Goal: Transaction & Acquisition: Book appointment/travel/reservation

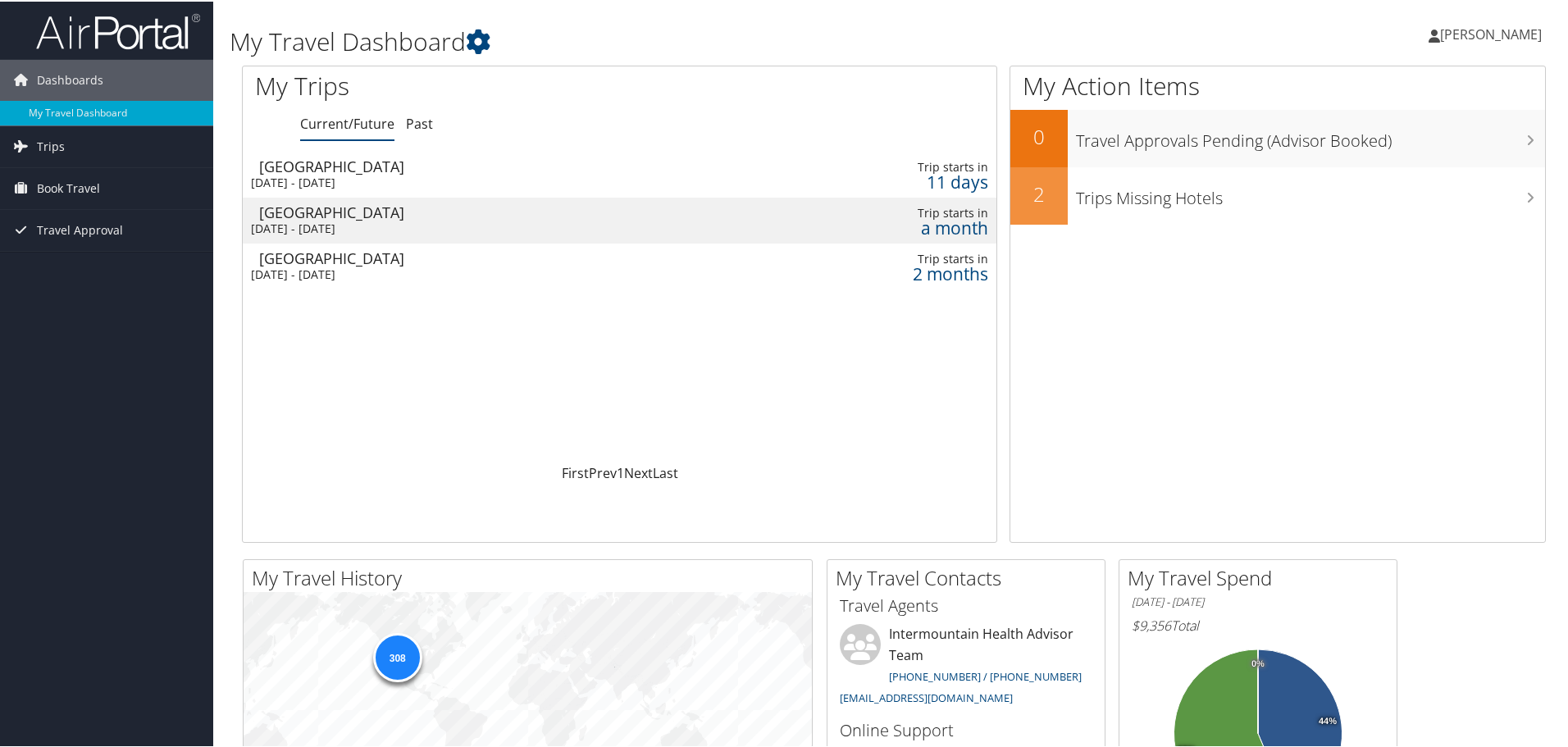
click at [410, 172] on div "Philadelphia" at bounding box center [493, 164] width 468 height 14
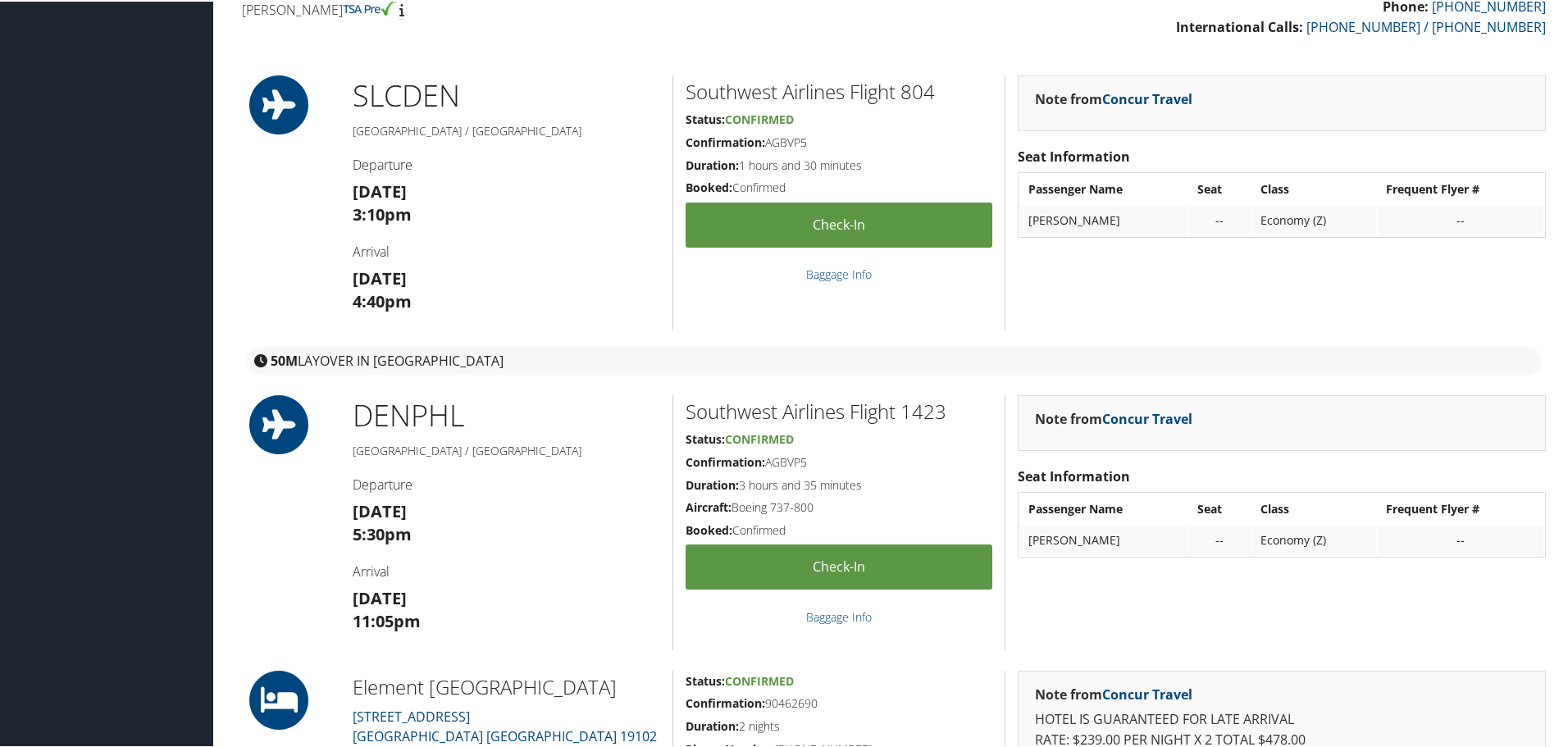
scroll to position [12, 0]
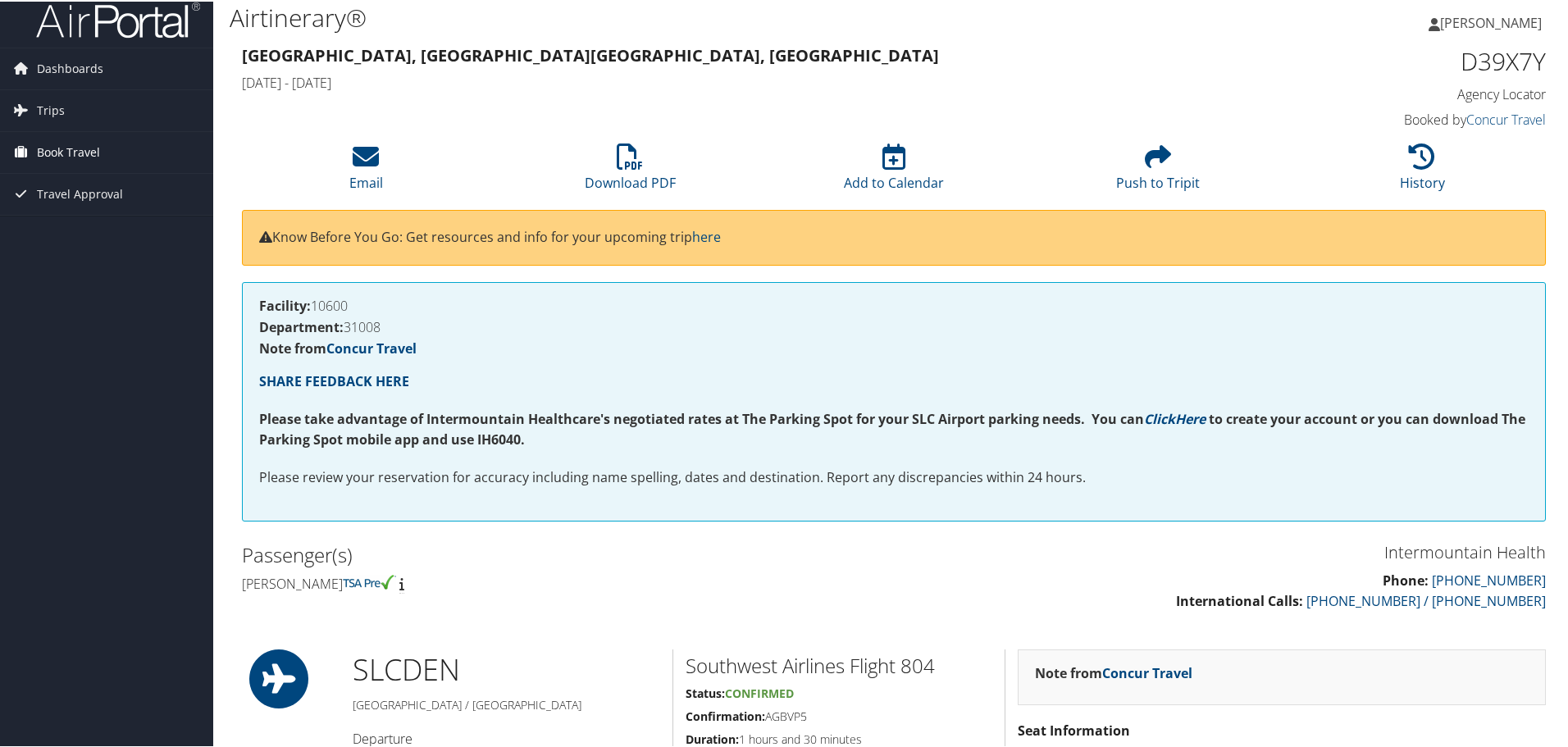
click at [59, 147] on span "Book Travel" at bounding box center [68, 151] width 63 height 41
click at [69, 232] on link "Book/Manage Online Trips" at bounding box center [106, 233] width 213 height 24
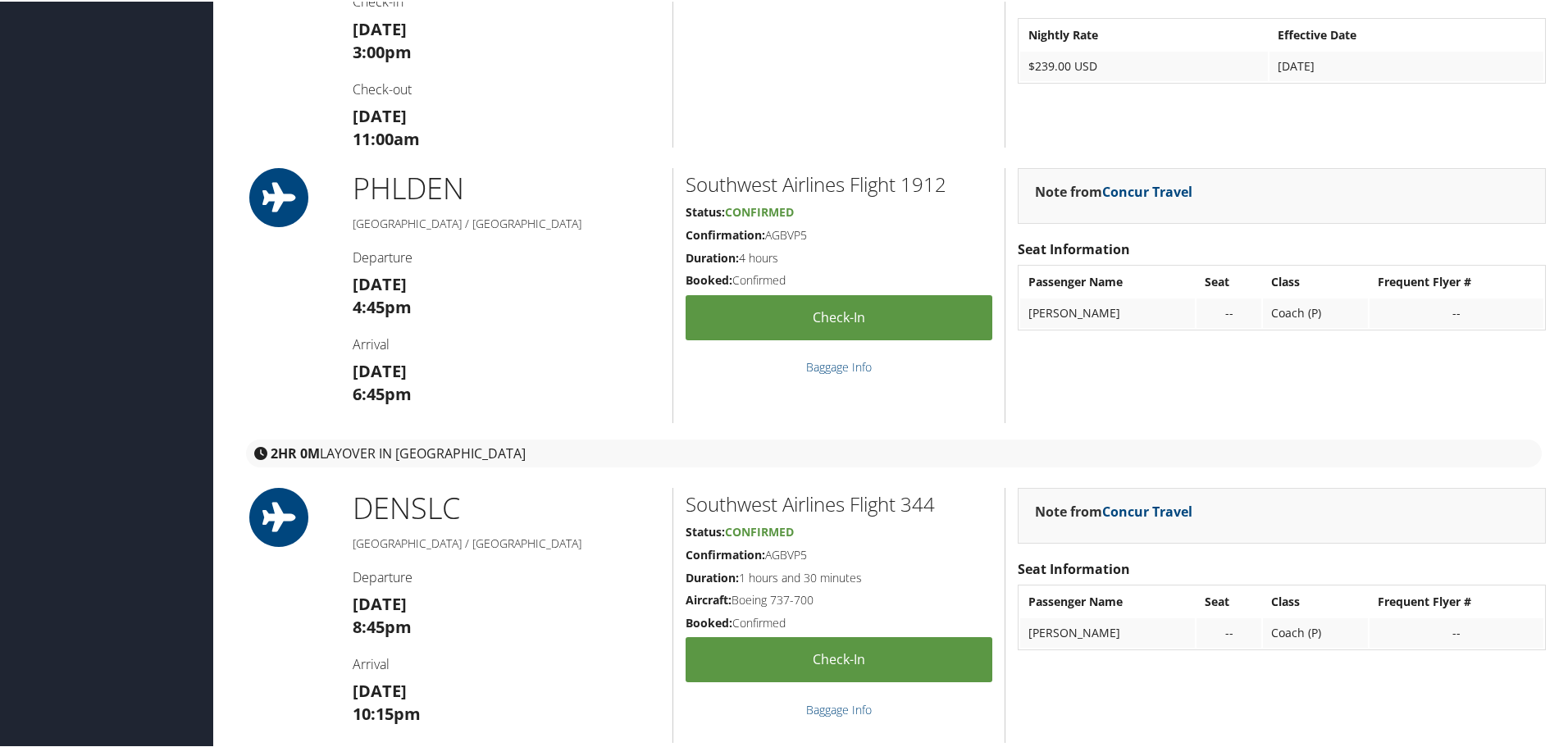
scroll to position [902, 0]
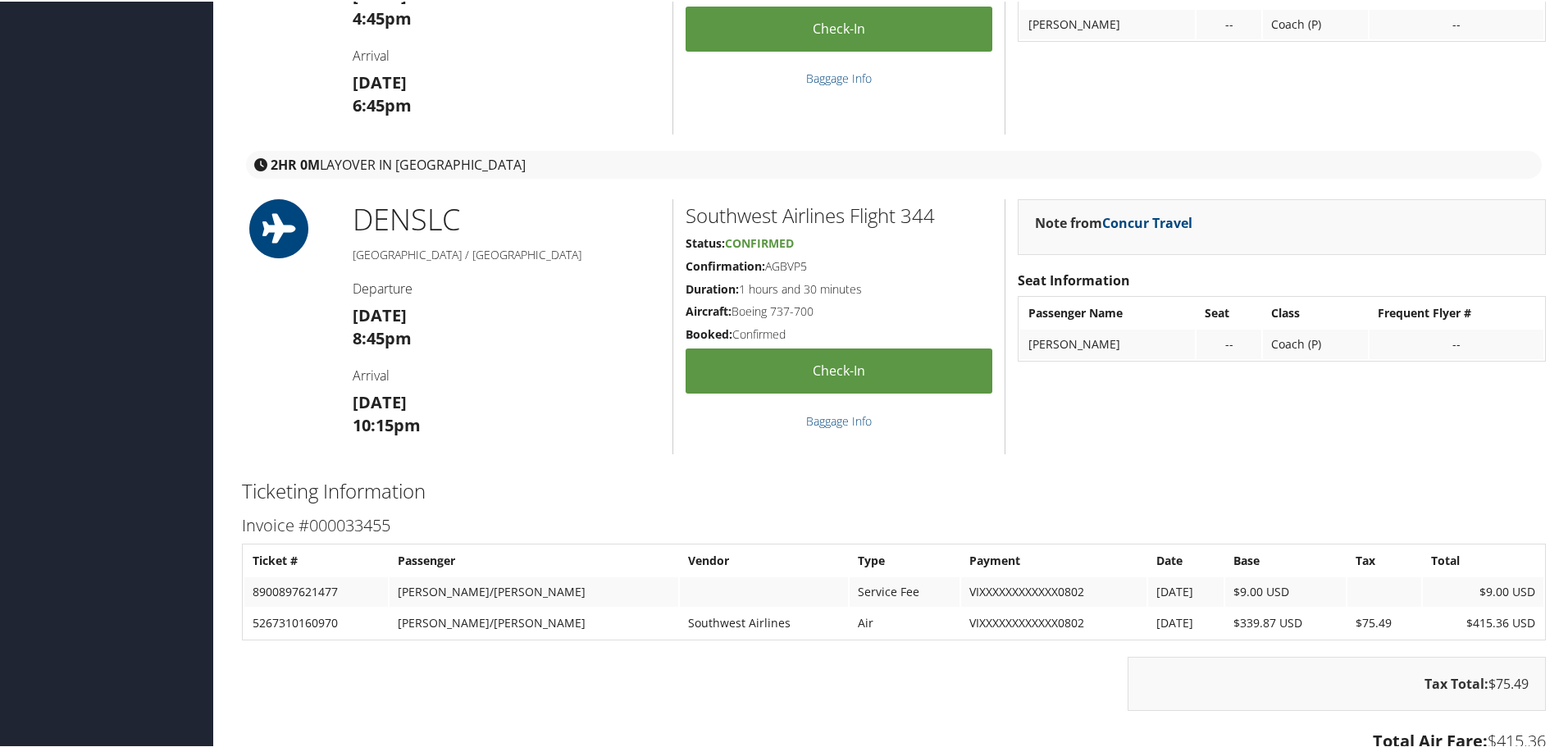
scroll to position [1968, 0]
